Goal: Navigation & Orientation: Find specific page/section

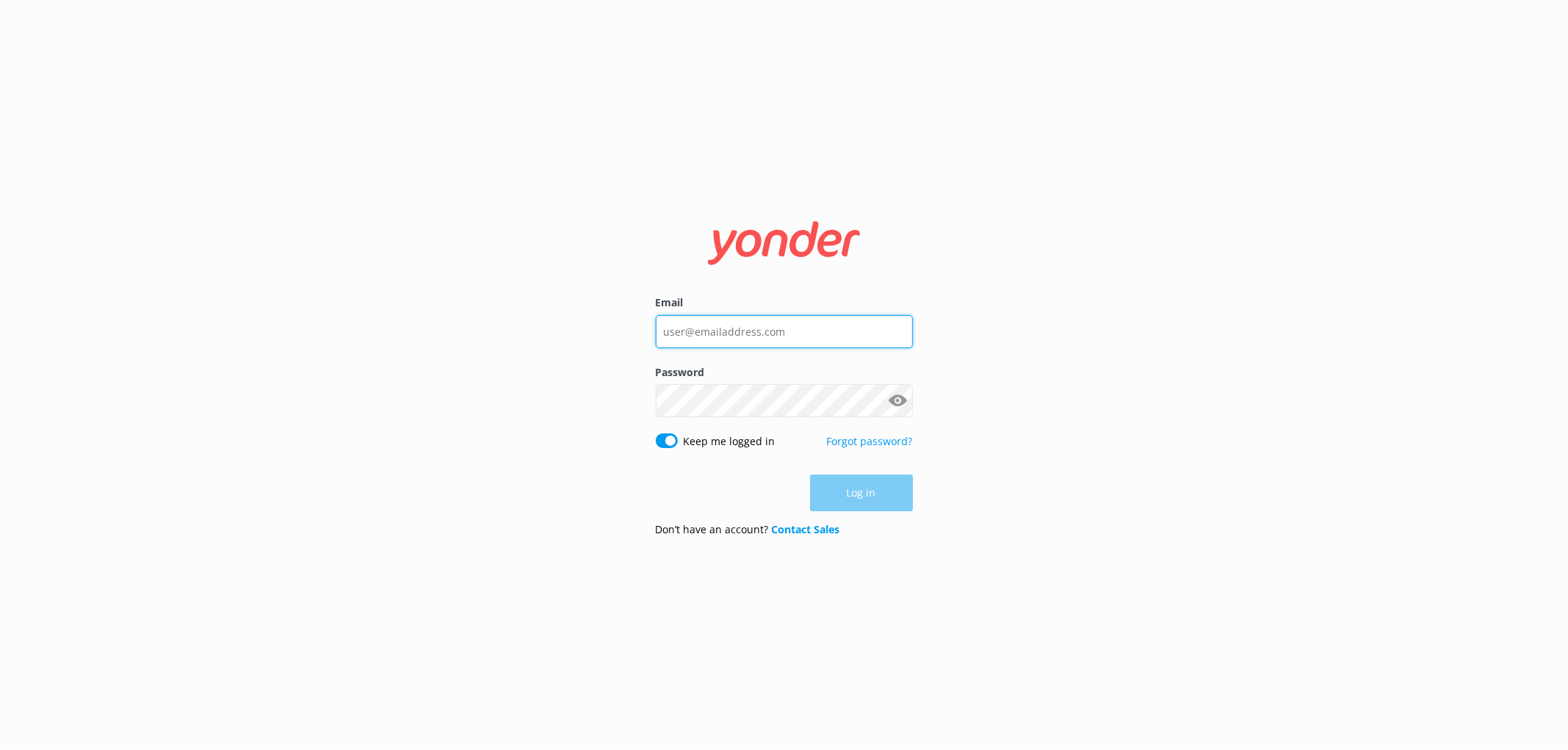
type input "[EMAIL_ADDRESS][DOMAIN_NAME]"
click at [720, 328] on input "[EMAIL_ADDRESS][DOMAIN_NAME]" at bounding box center [784, 330] width 257 height 33
click at [724, 420] on div "Password Show password" at bounding box center [784, 399] width 257 height 69
click at [0, 749] on nordpass-autofill-portal at bounding box center [0, 750] width 0 height 0
click at [873, 502] on button "Log in" at bounding box center [861, 493] width 103 height 36
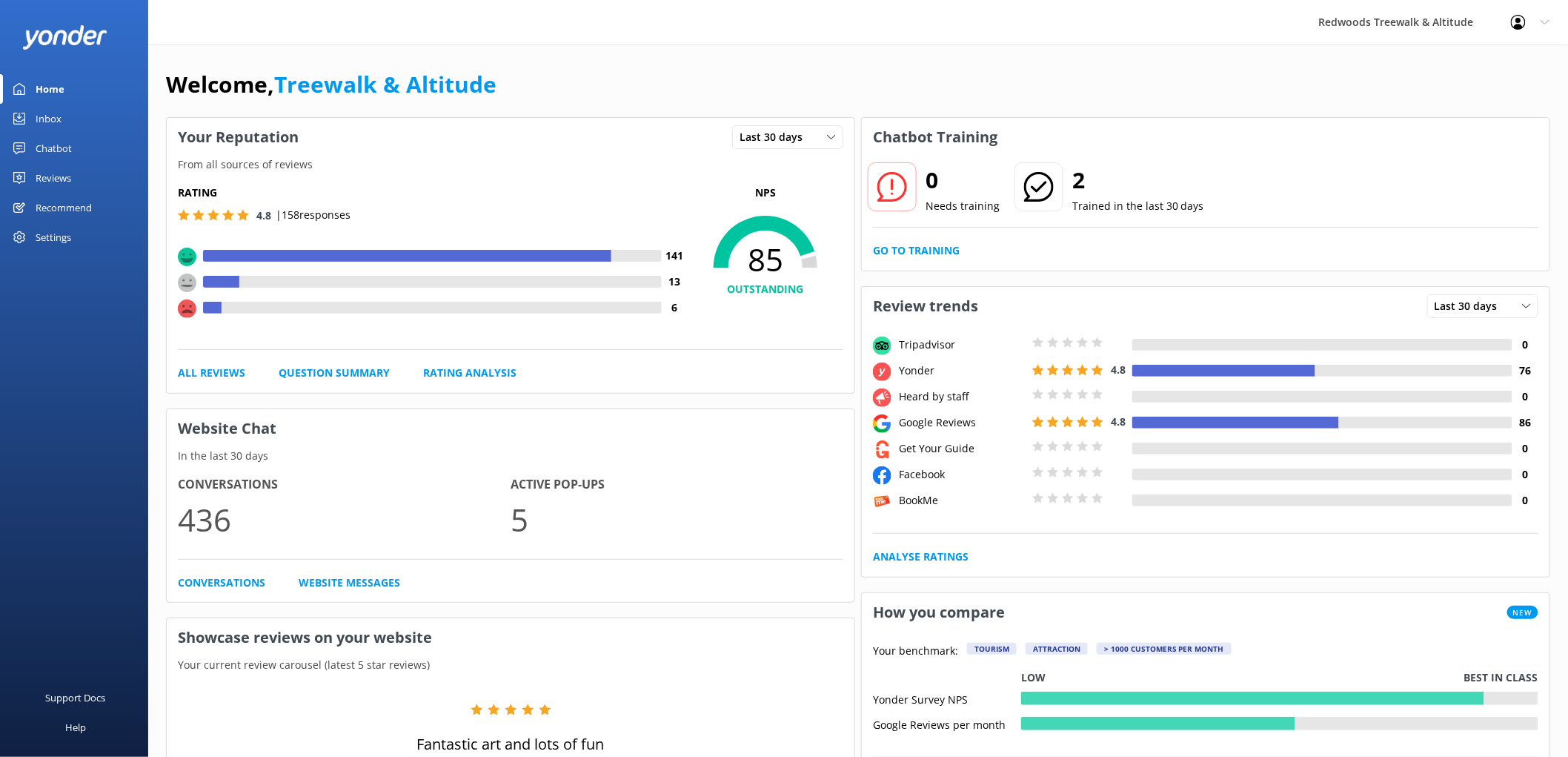
click at [76, 180] on link "Reviews" at bounding box center [74, 178] width 148 height 29
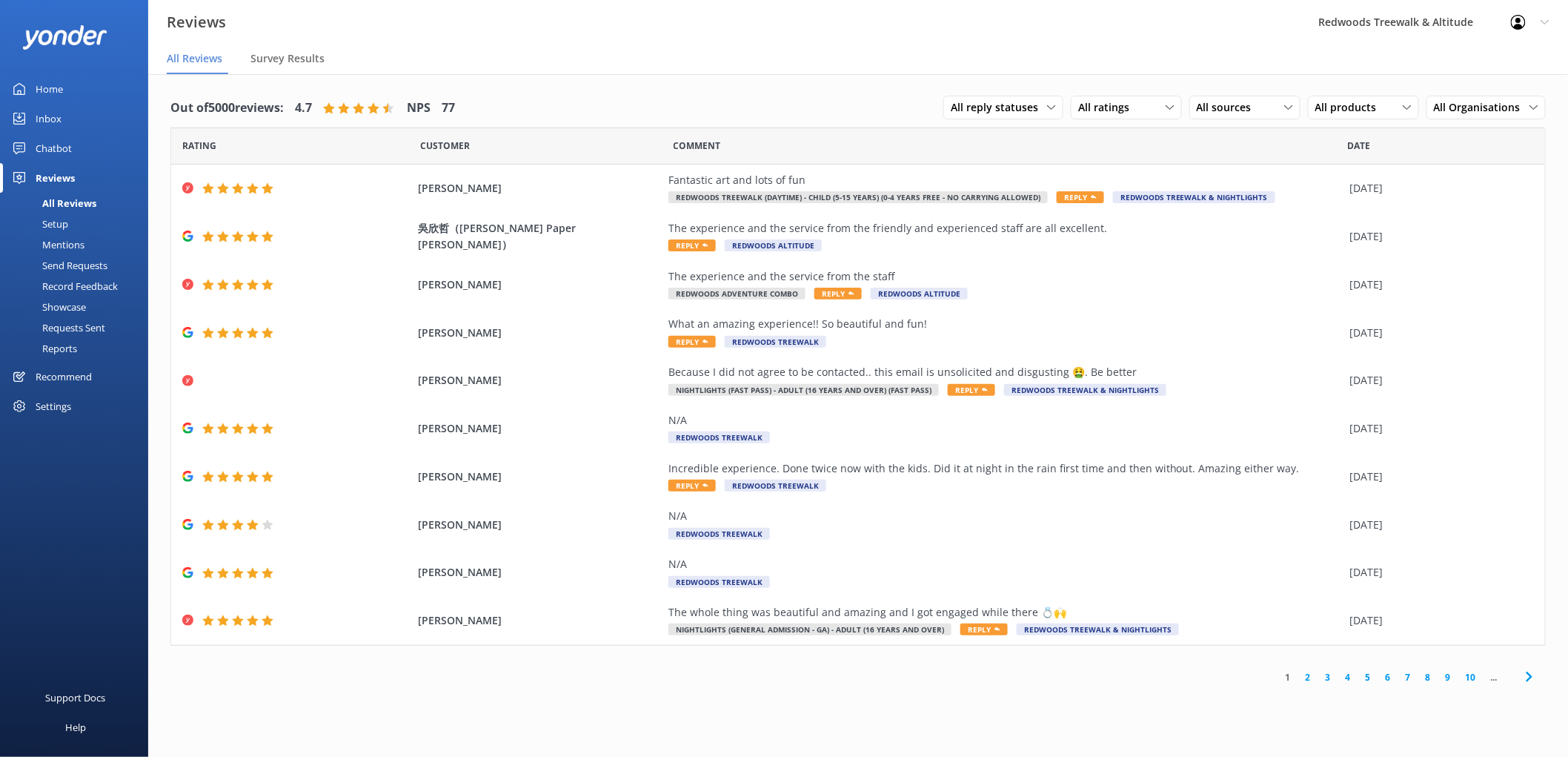
click at [1310, 679] on link "2" at bounding box center [1308, 677] width 20 height 14
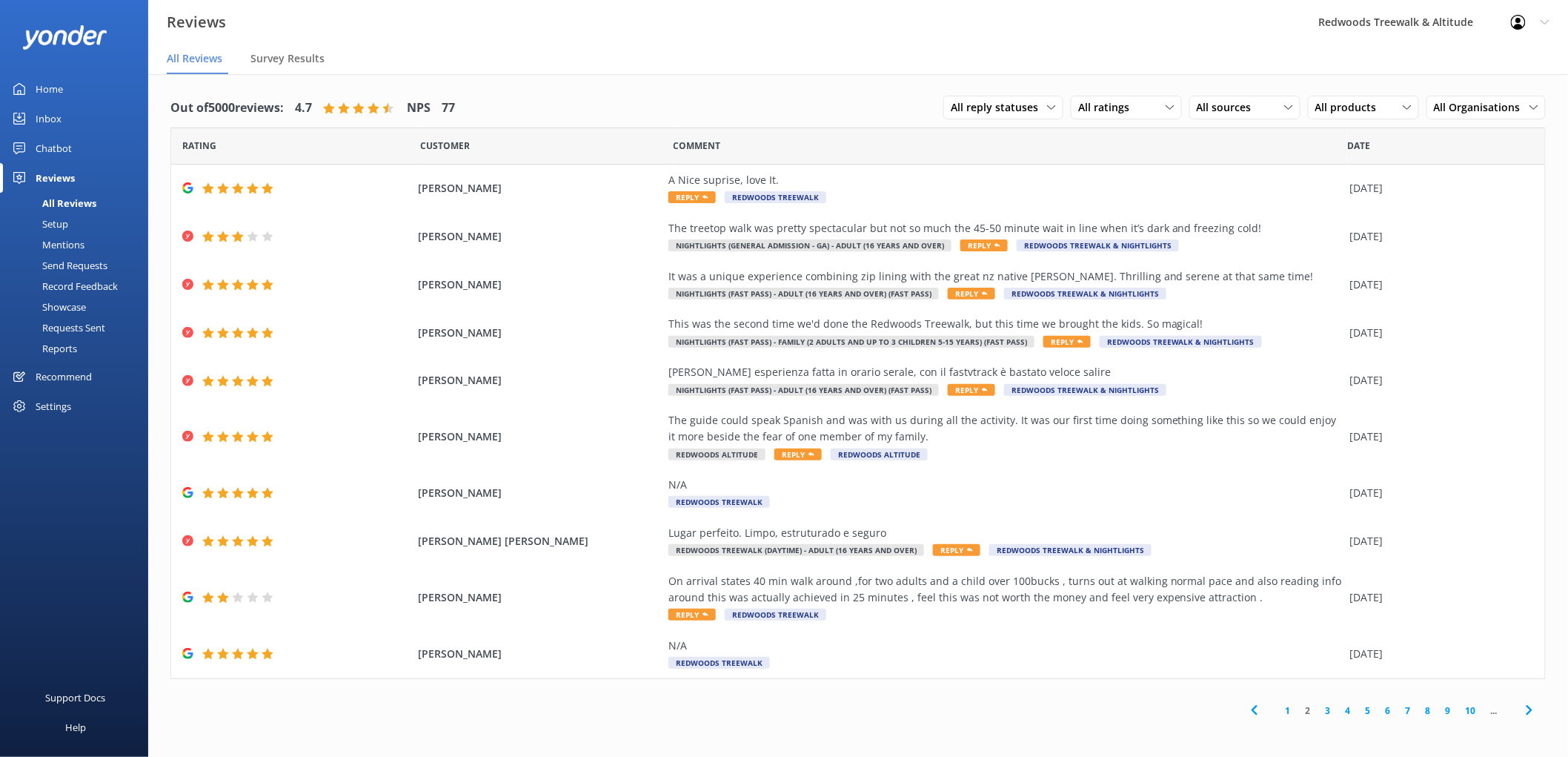
click at [1287, 713] on link "1" at bounding box center [1289, 710] width 20 height 14
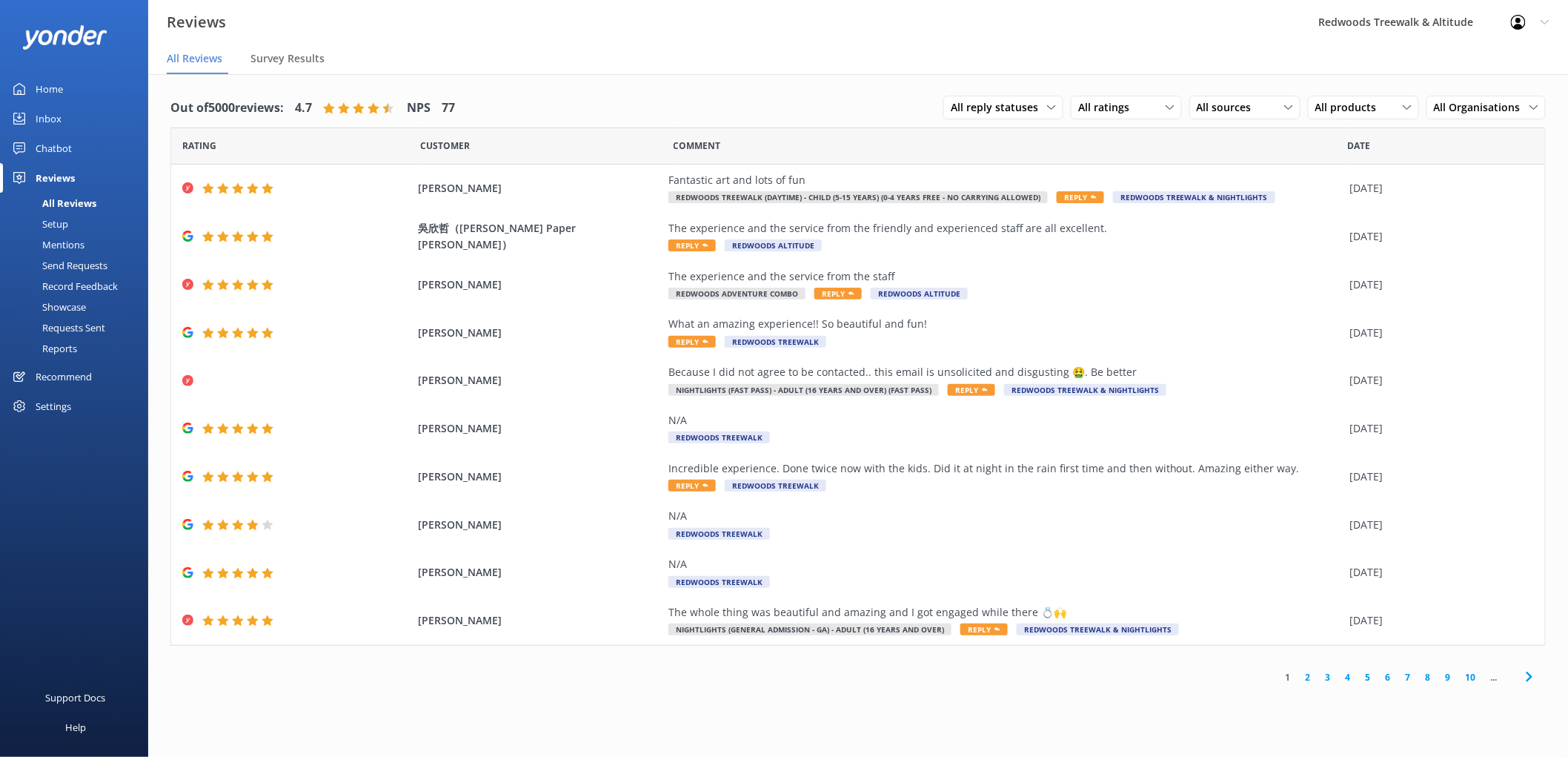
click at [78, 120] on link "Inbox" at bounding box center [74, 119] width 148 height 29
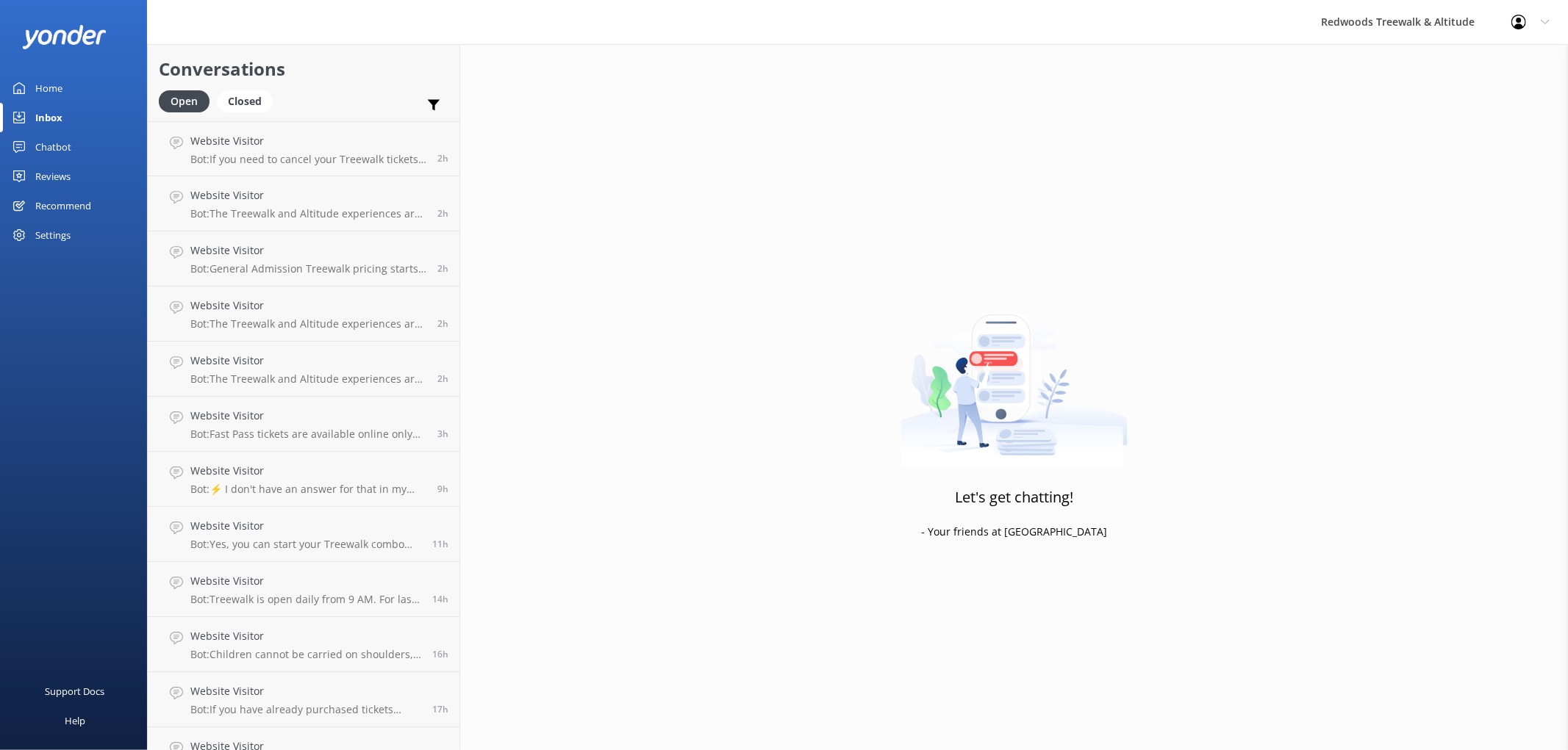
click at [66, 167] on div "Reviews" at bounding box center [53, 177] width 36 height 29
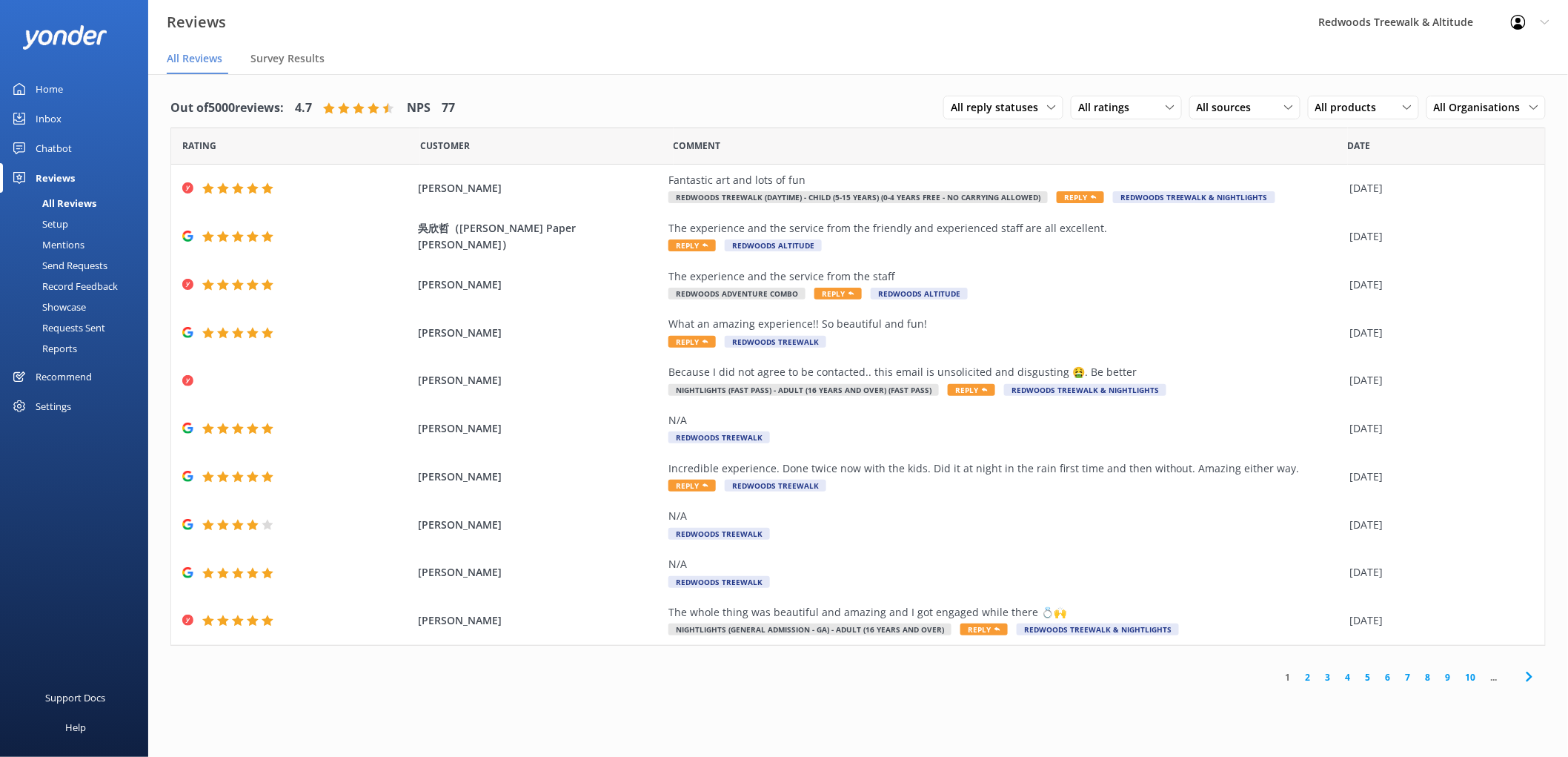
click at [51, 85] on div "Home" at bounding box center [50, 89] width 28 height 29
